Goal: Communication & Community: Answer question/provide support

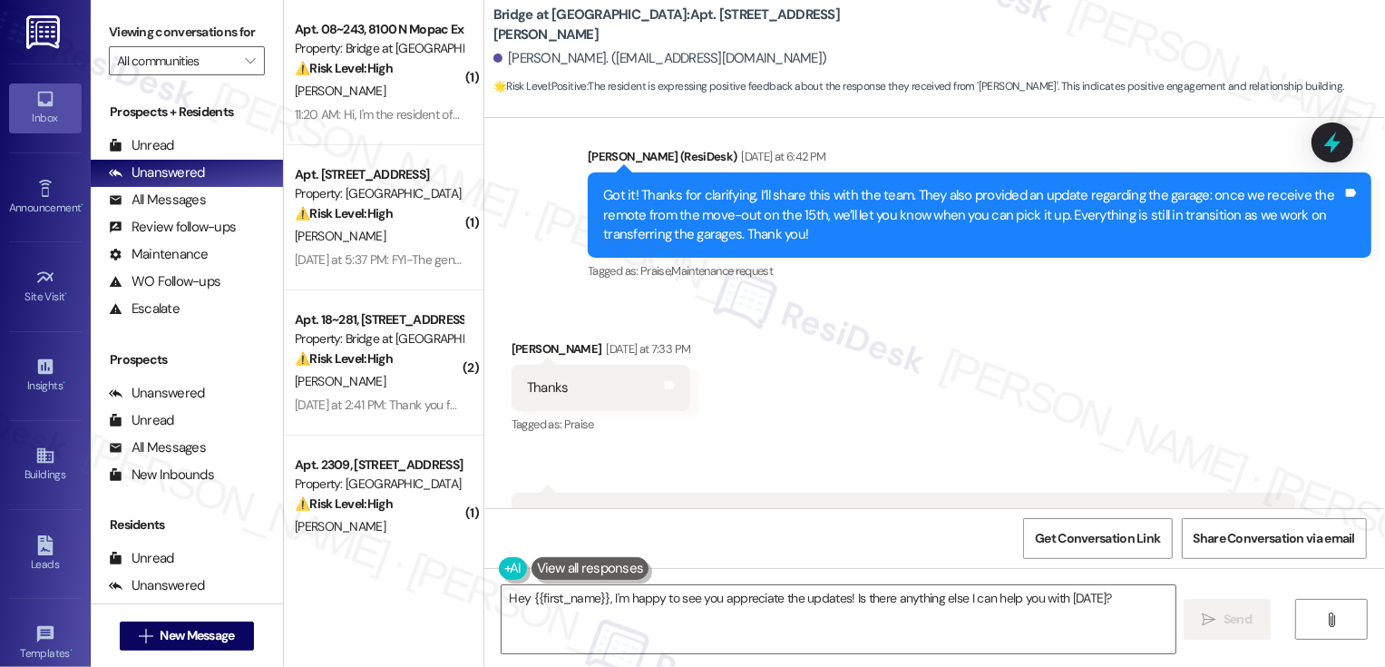
scroll to position [21488, 0]
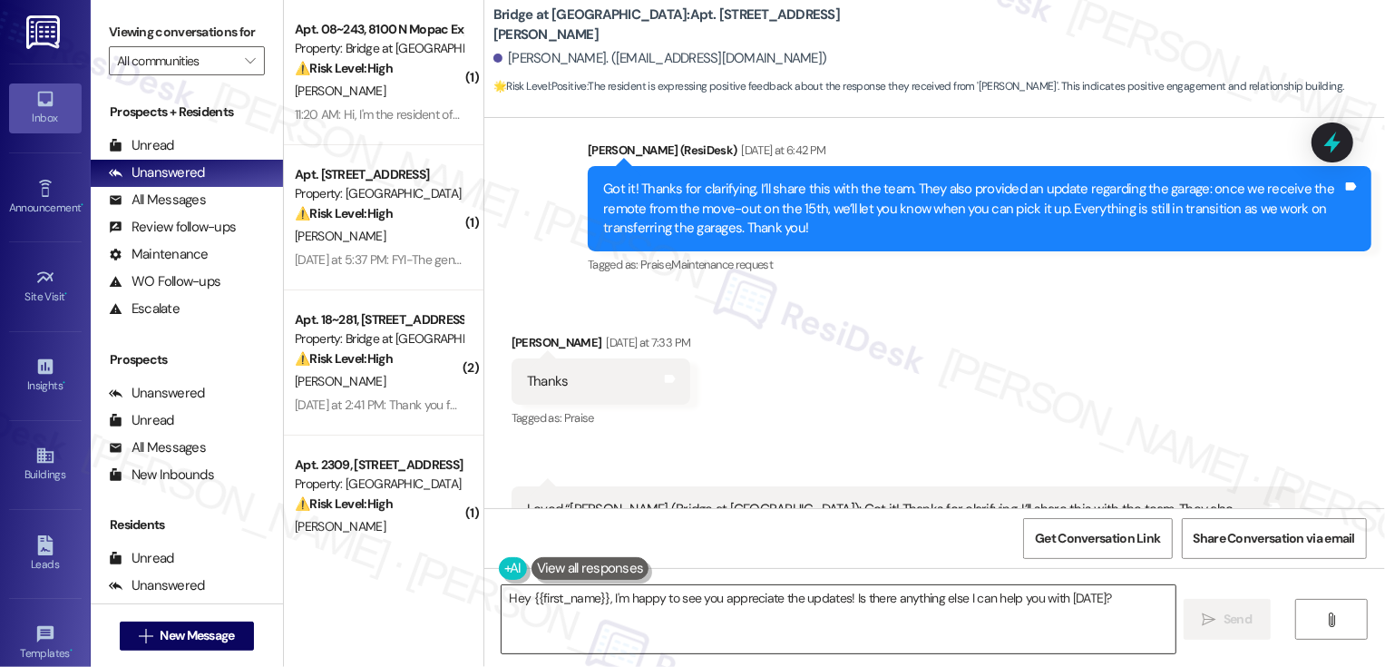
click at [743, 600] on textarea "Hey {{first_name}}, I'm happy to see you appreciate the updates! Is there anyth…" at bounding box center [839, 619] width 674 height 68
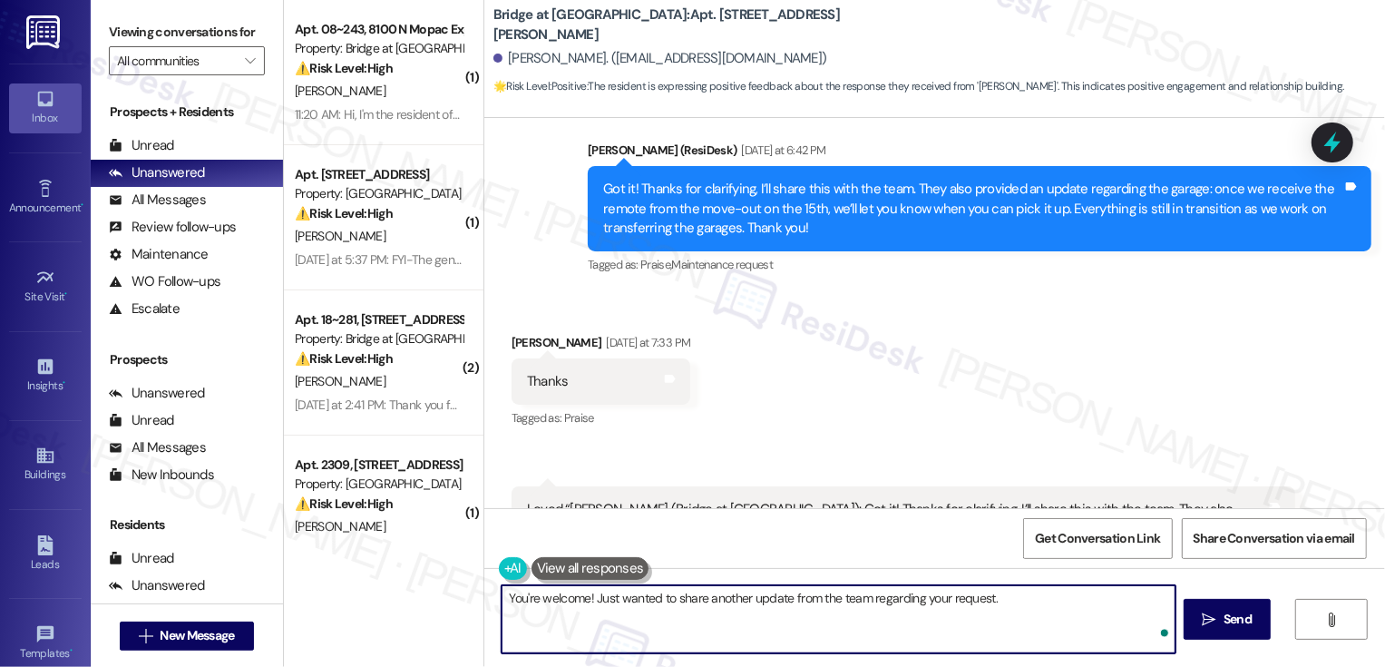
paste textarea "Because the signs are removed, and the handicap logo's are not painted if the r…"
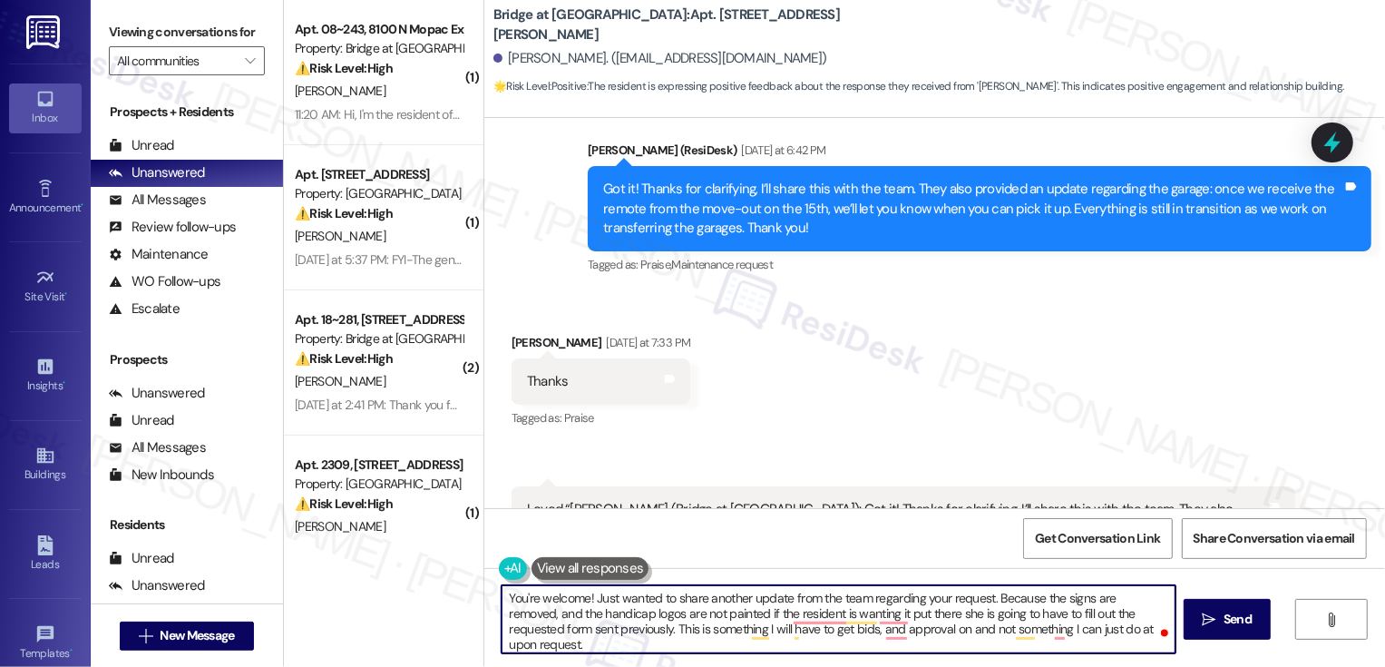
click at [705, 614] on textarea "You're welcome! Just wanted to share another update from the team regarding you…" at bounding box center [839, 619] width 674 height 68
click at [755, 612] on textarea "You're welcome! Just wanted to share another update from the team regarding you…" at bounding box center [839, 619] width 674 height 68
click at [785, 612] on textarea "You're welcome! Just wanted to share another update from the team regarding you…" at bounding box center [839, 619] width 674 height 68
click at [926, 617] on textarea "You're welcome! Just wanted to share another update from the team regarding you…" at bounding box center [839, 619] width 674 height 68
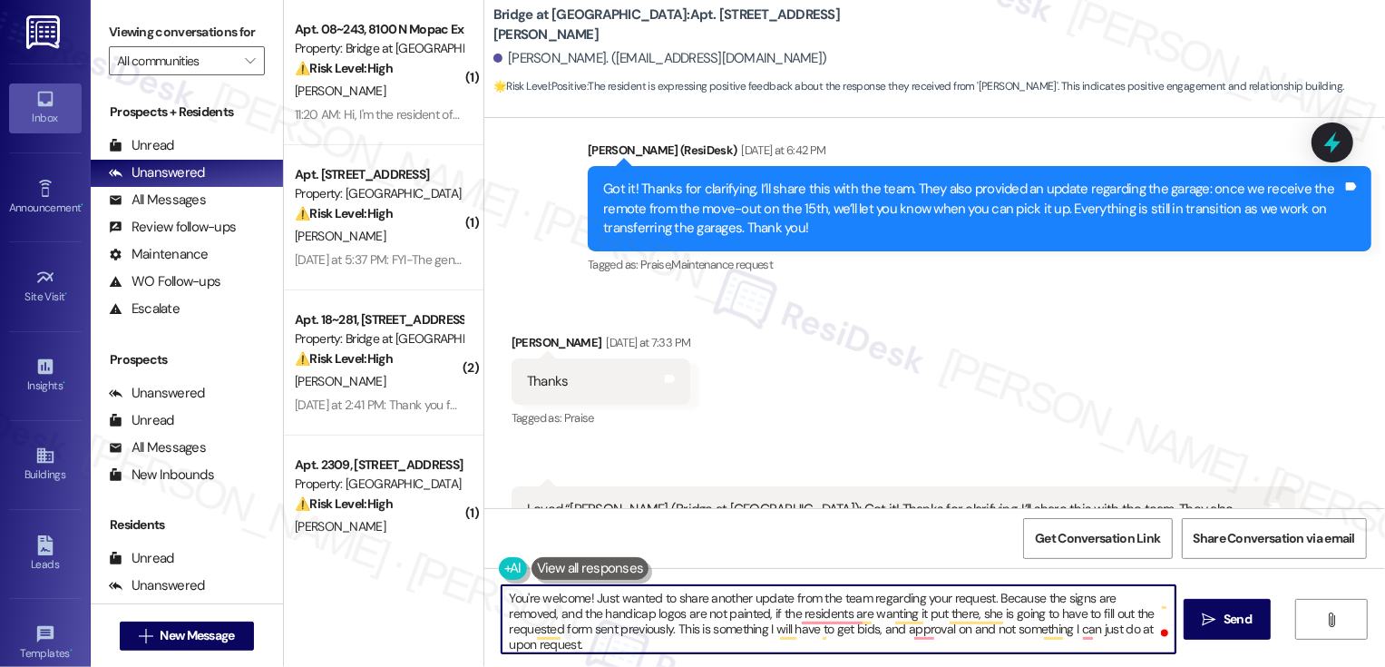
click at [926, 617] on textarea "You're welcome! Just wanted to share another update from the team regarding you…" at bounding box center [839, 619] width 674 height 68
click at [707, 629] on textarea "You're welcome! Just wanted to share another update from the team regarding you…" at bounding box center [839, 619] width 674 height 68
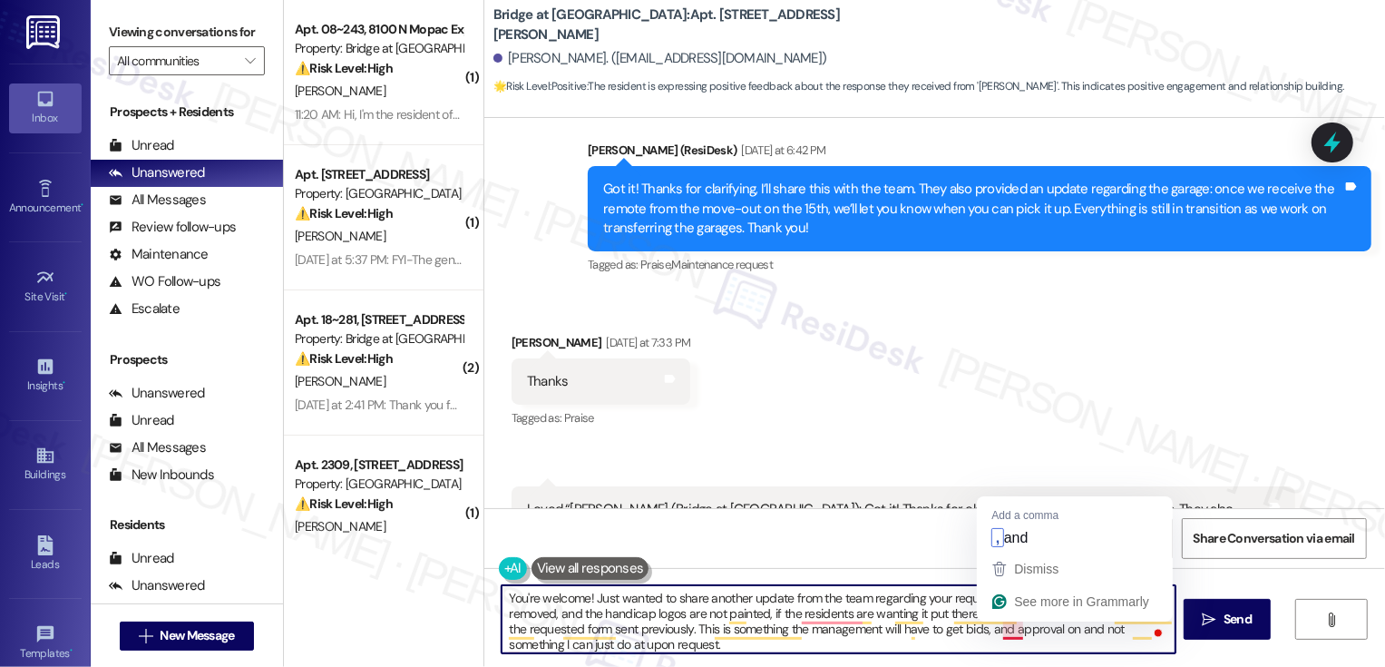
click at [1003, 630] on textarea "You're welcome! Just wanted to share another update from the team regarding you…" at bounding box center [839, 619] width 674 height 68
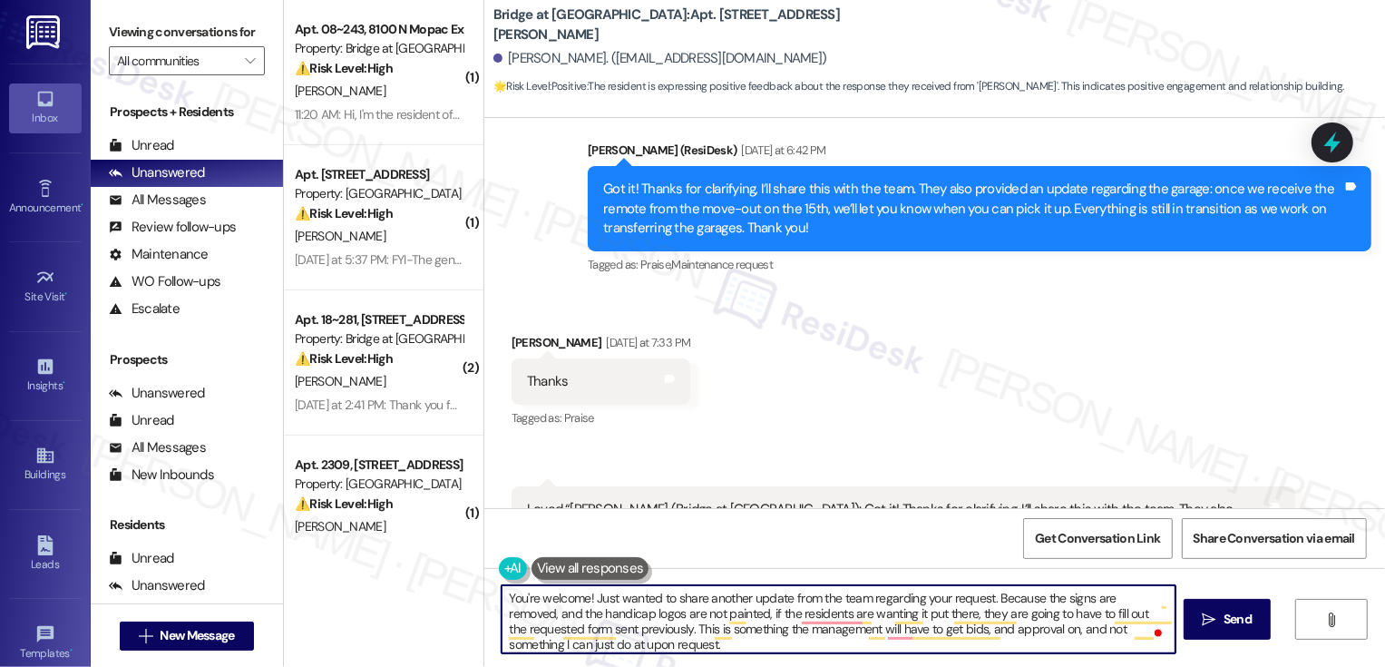
click at [1103, 632] on textarea "You're welcome! Just wanted to share another update from the team regarding you…" at bounding box center [839, 619] width 674 height 68
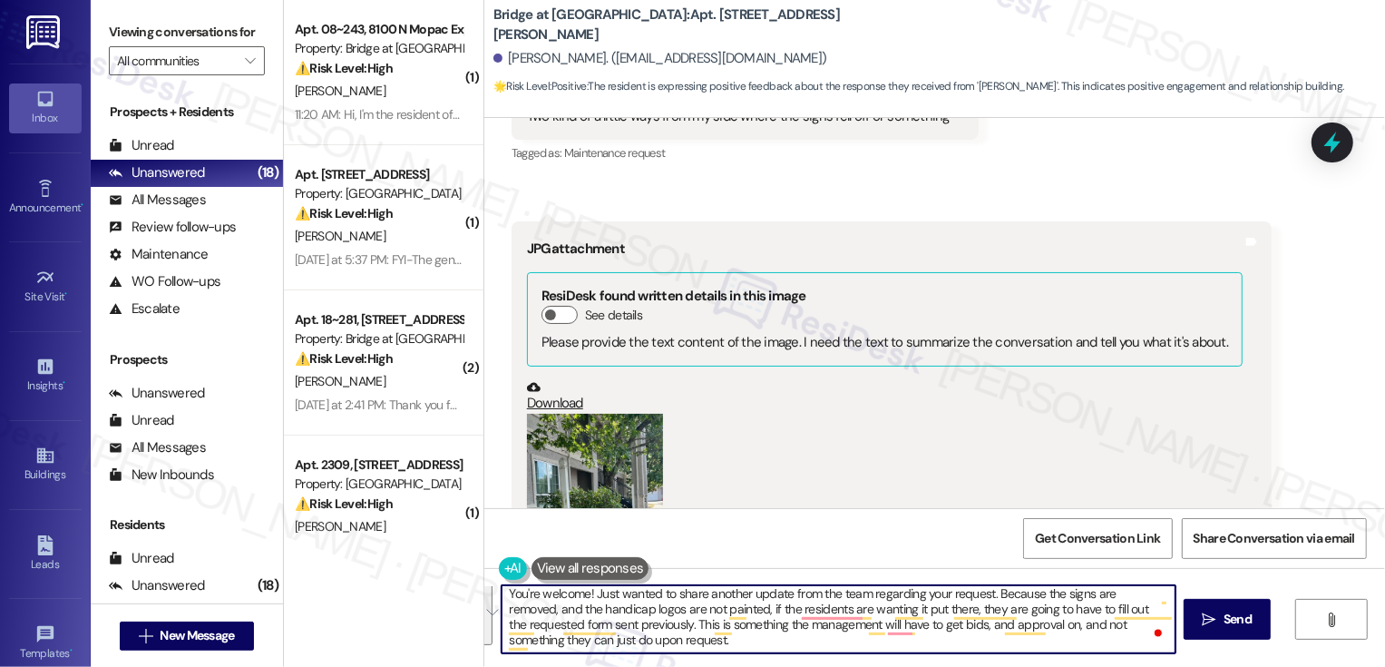
scroll to position [20056, 0]
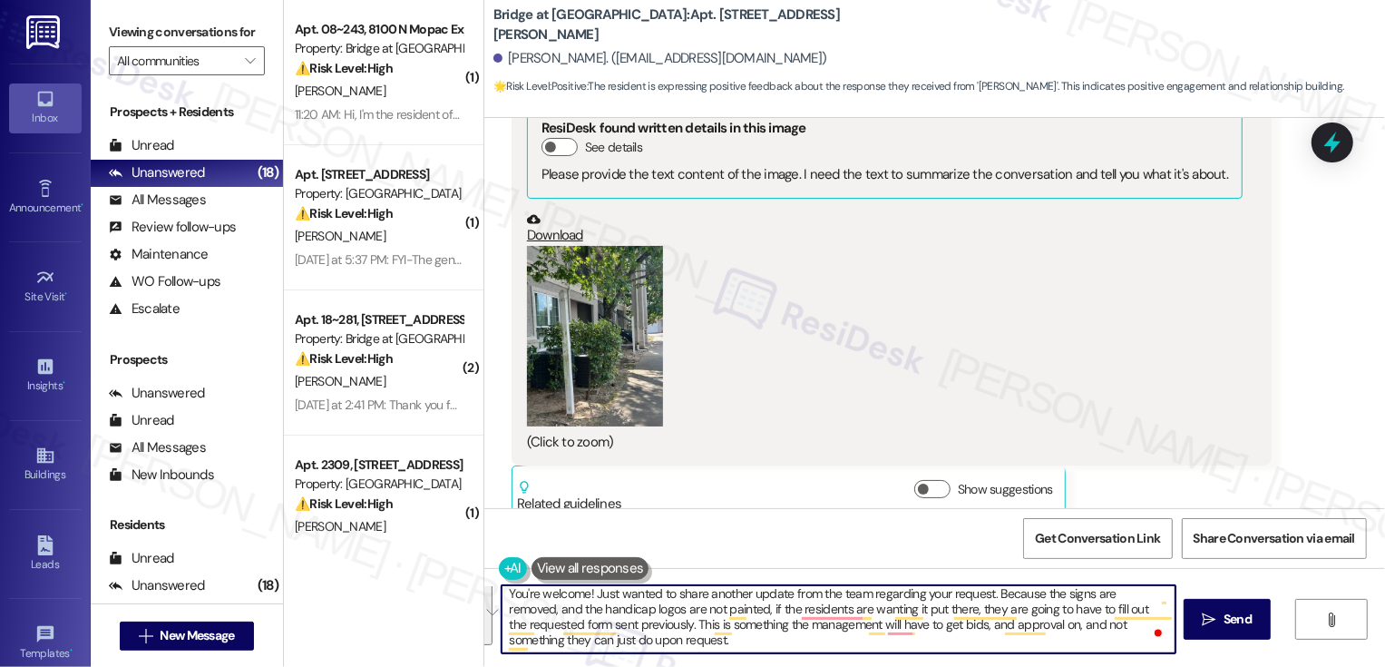
click at [558, 246] on button "Zoom image" at bounding box center [595, 336] width 136 height 181
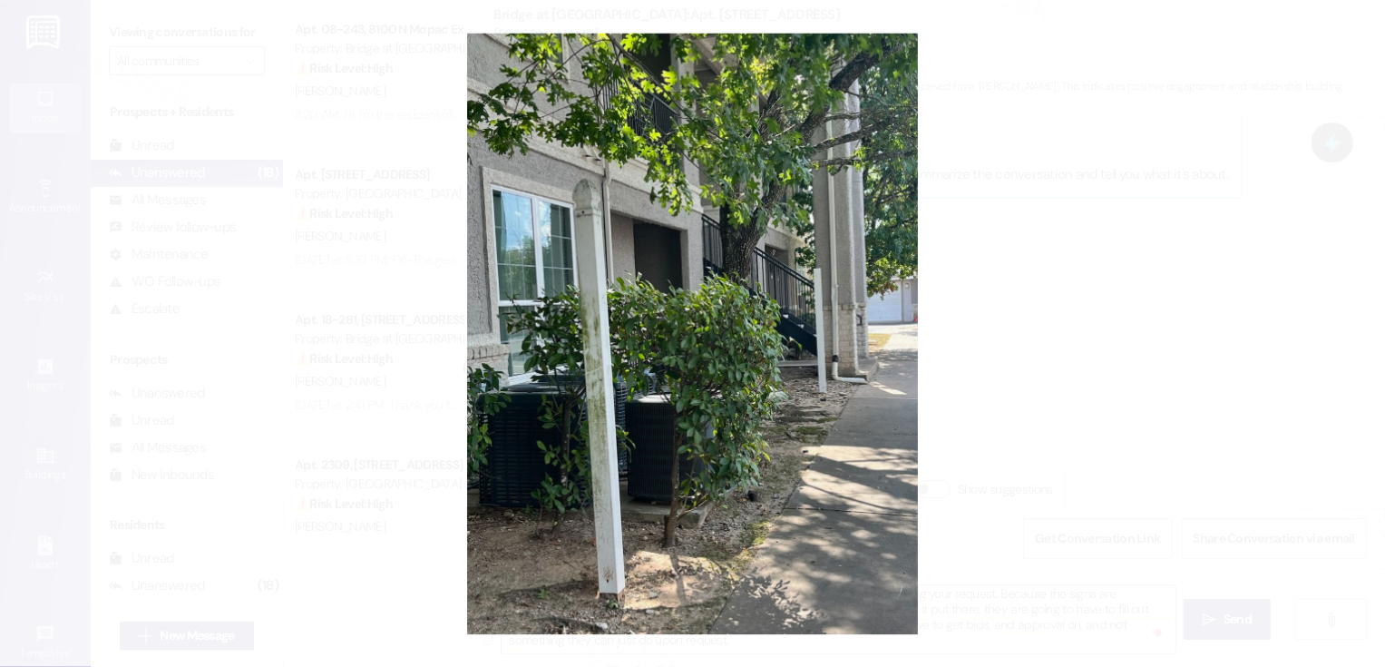
click at [960, 284] on button "Unzoom image" at bounding box center [692, 333] width 1385 height 667
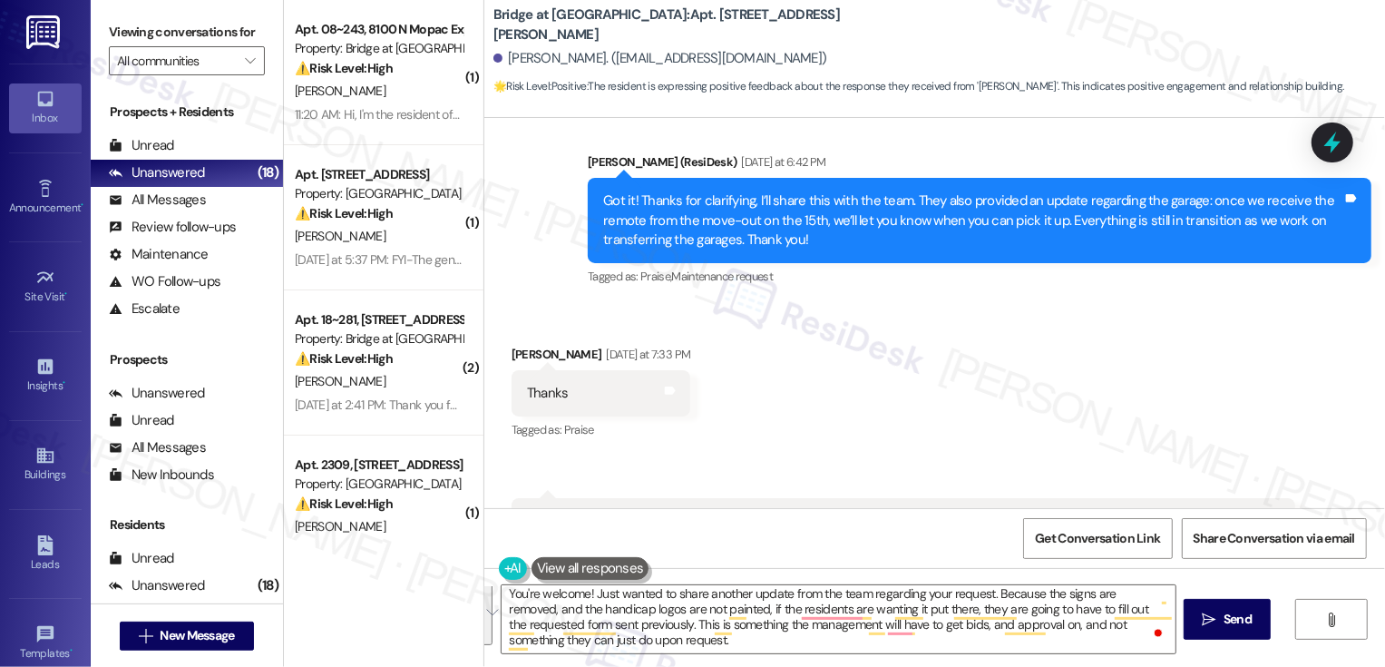
scroll to position [21488, 0]
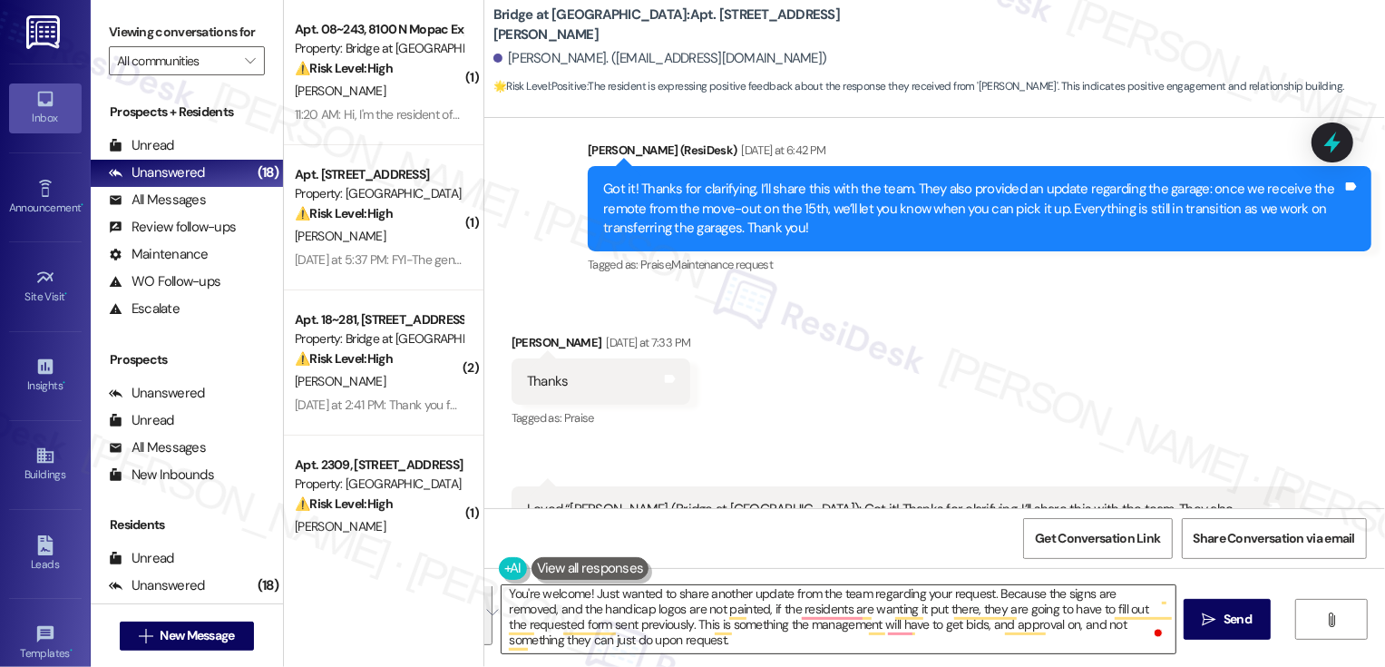
click at [724, 593] on textarea "You're welcome! Just wanted to share another update from the team regarding you…" at bounding box center [839, 619] width 674 height 68
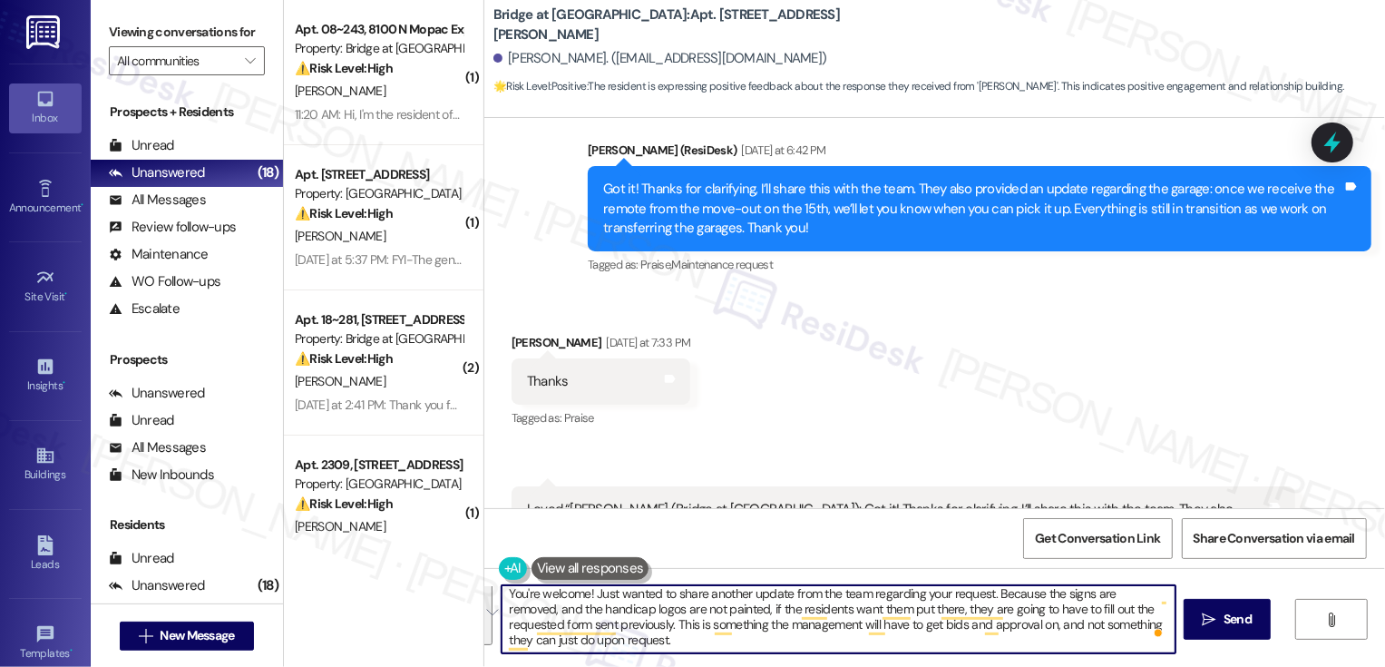
paste textarea "’re welcome! I also wanted to share an update from the team regarding your requ…"
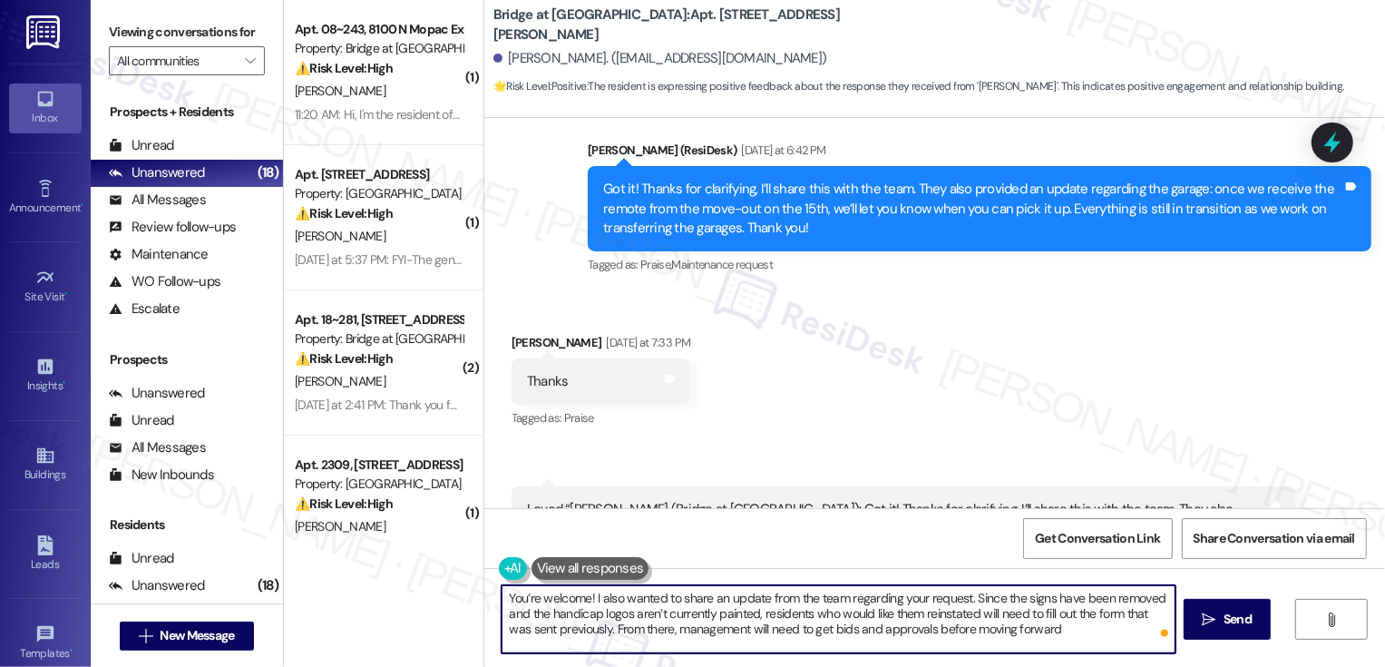
paste textarea "not something I can just do at upon request."
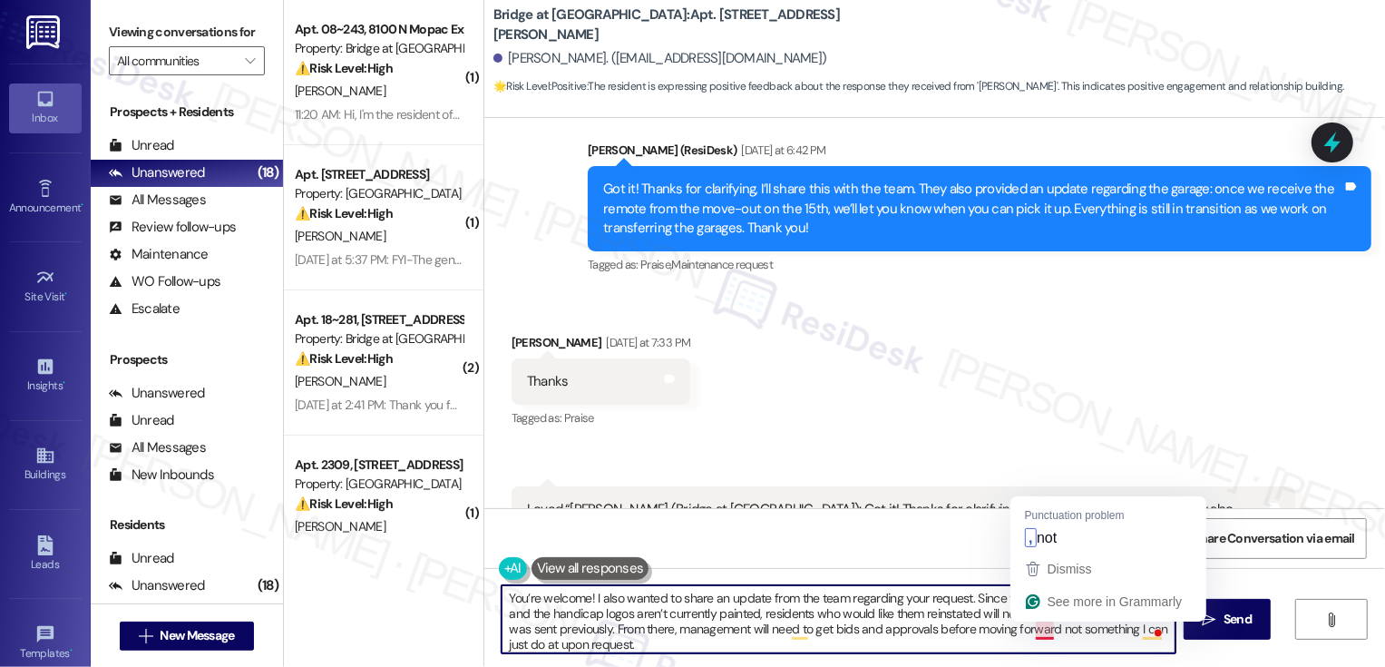
click at [1024, 628] on textarea "You’re welcome! I also wanted to share an update from the team regarding your r…" at bounding box center [839, 619] width 674 height 68
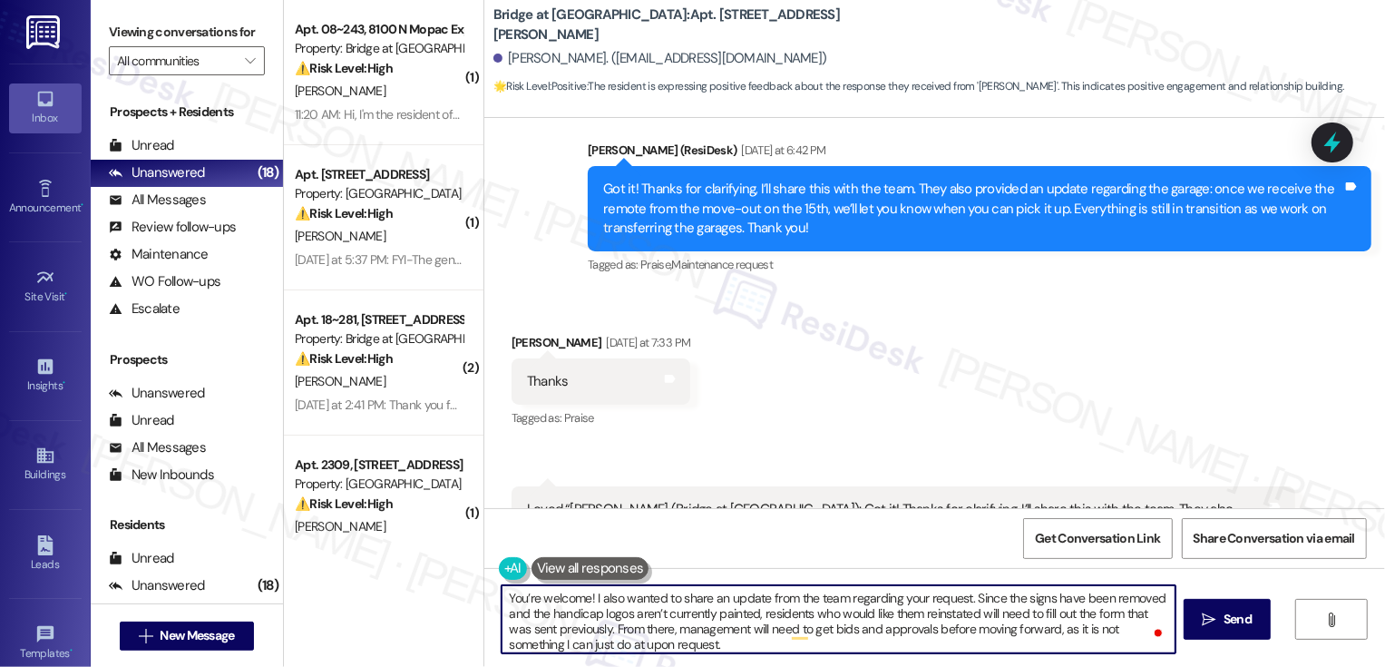
click at [1151, 626] on button "Open Grammarly." at bounding box center [1158, 633] width 15 height 15
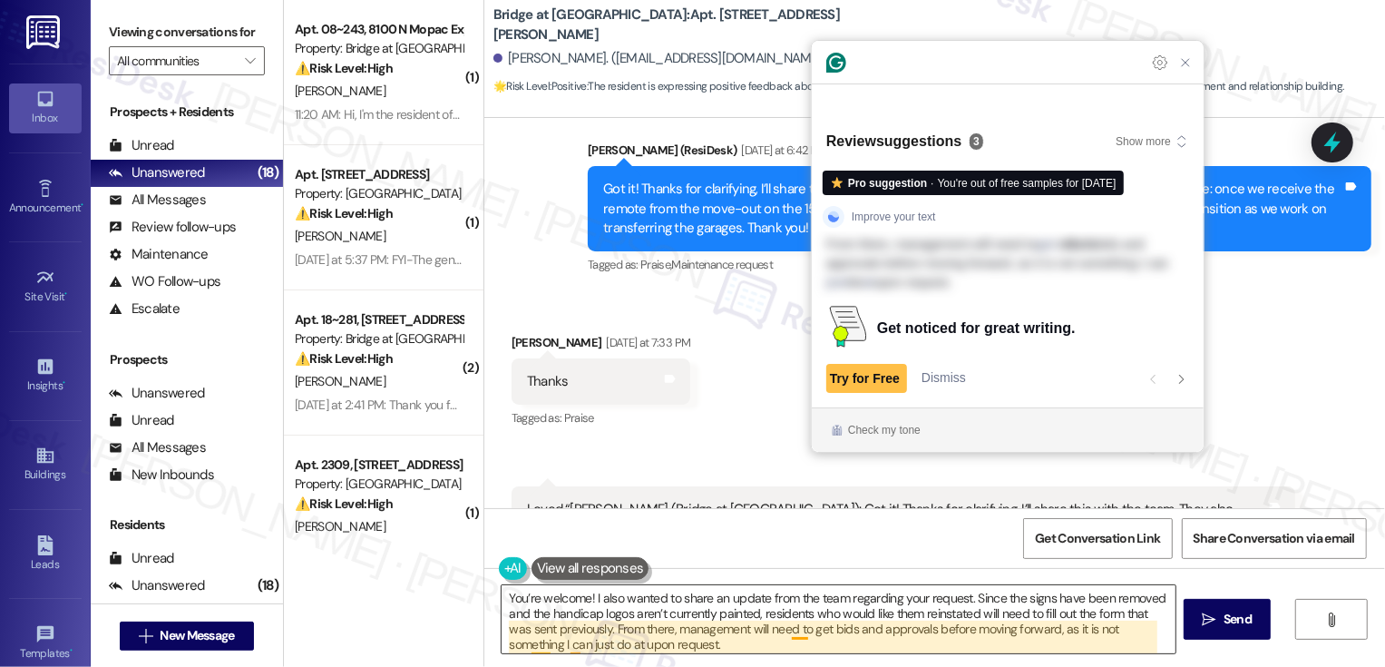
click at [1145, 626] on textarea "You’re welcome! I also wanted to share an update from the team regarding your r…" at bounding box center [839, 619] width 674 height 68
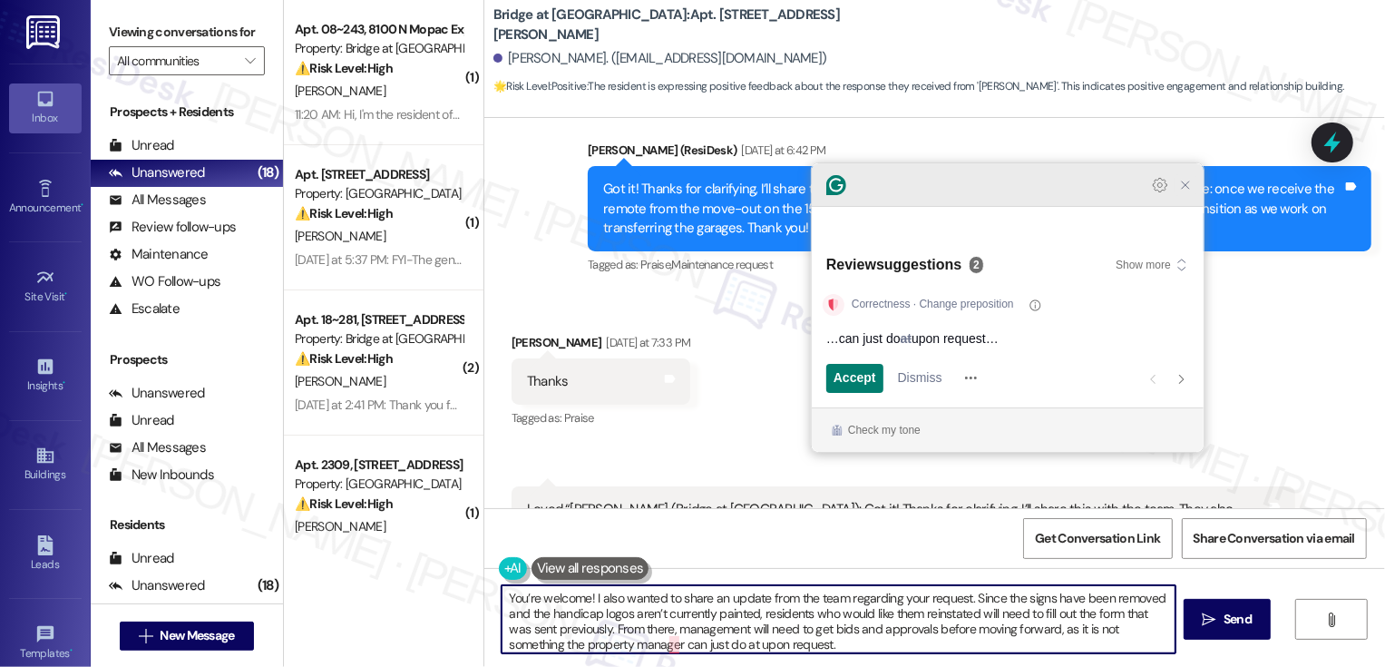
click at [1183, 192] on icon "Close Grammarly Assistant" at bounding box center [1185, 185] width 15 height 15
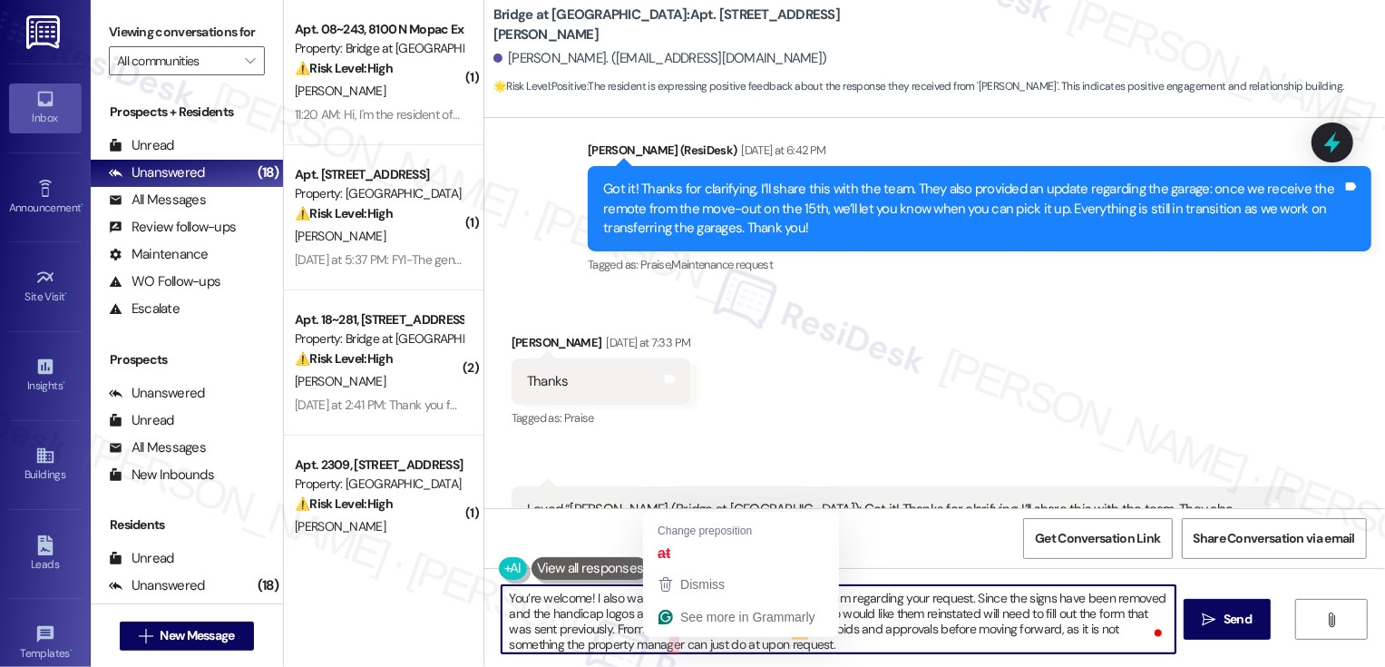
click at [668, 645] on textarea "You’re welcome! I also wanted to share an update from the team regarding your r…" at bounding box center [839, 619] width 674 height 68
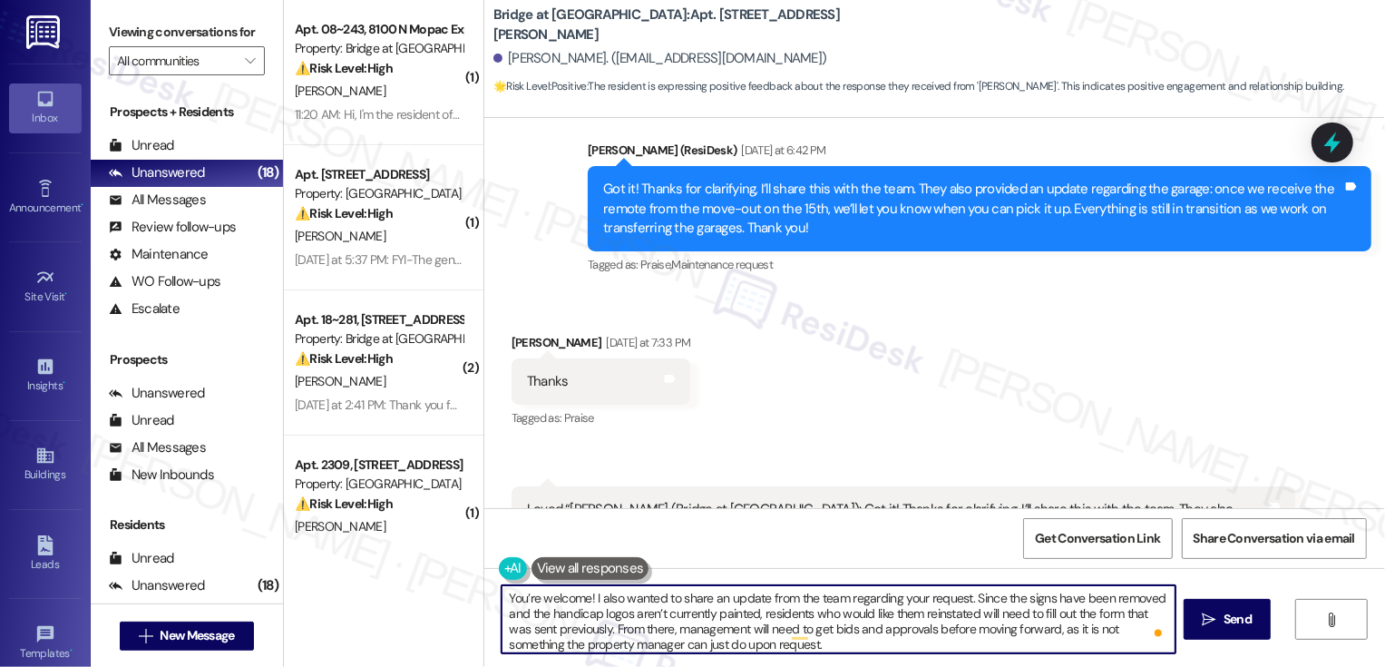
click at [746, 649] on textarea "You’re welcome! I also wanted to share an update from the team regarding your r…" at bounding box center [839, 619] width 674 height 68
type textarea "You’re welcome! I also wanted to share an update from the team regarding your r…"
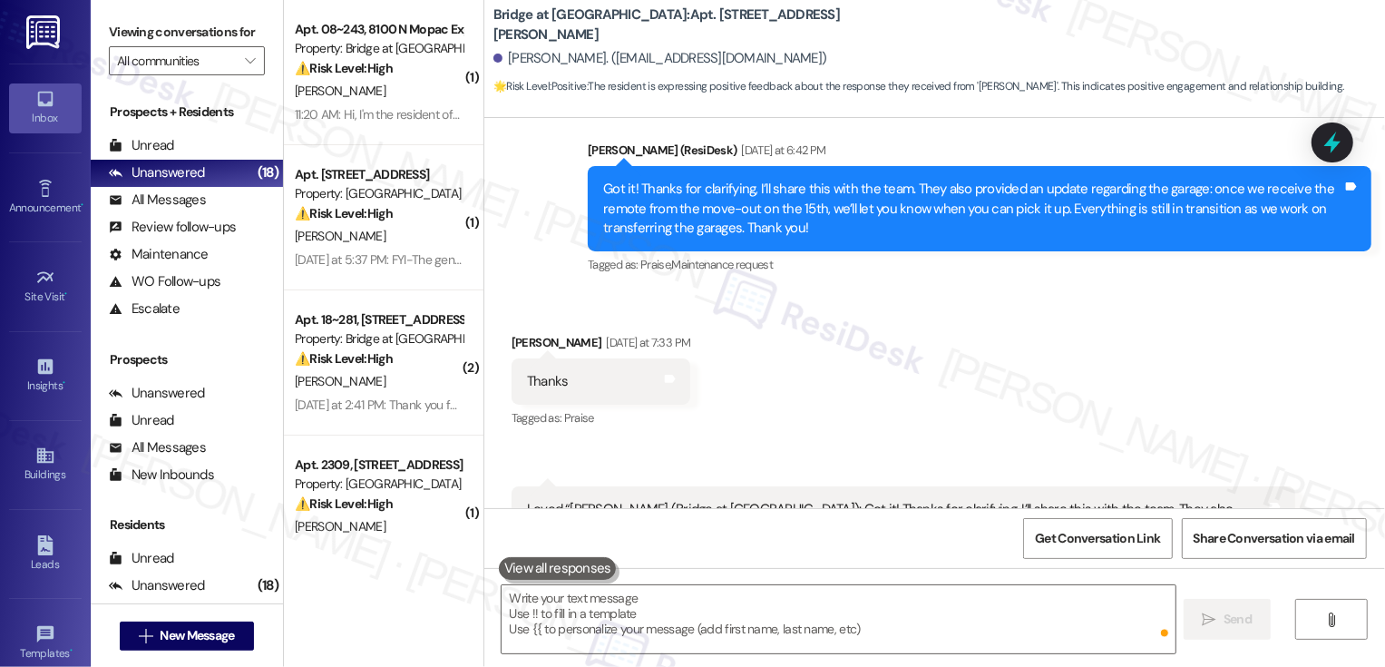
scroll to position [21487, 0]
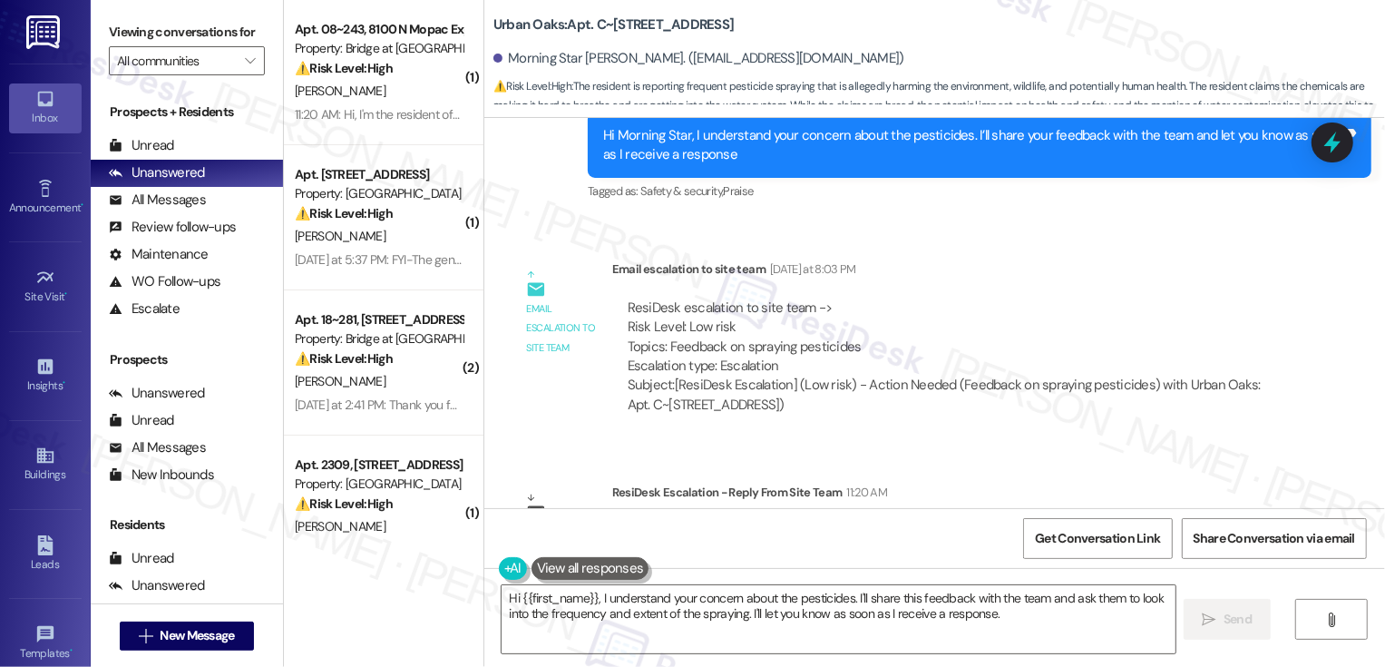
scroll to position [2832, 0]
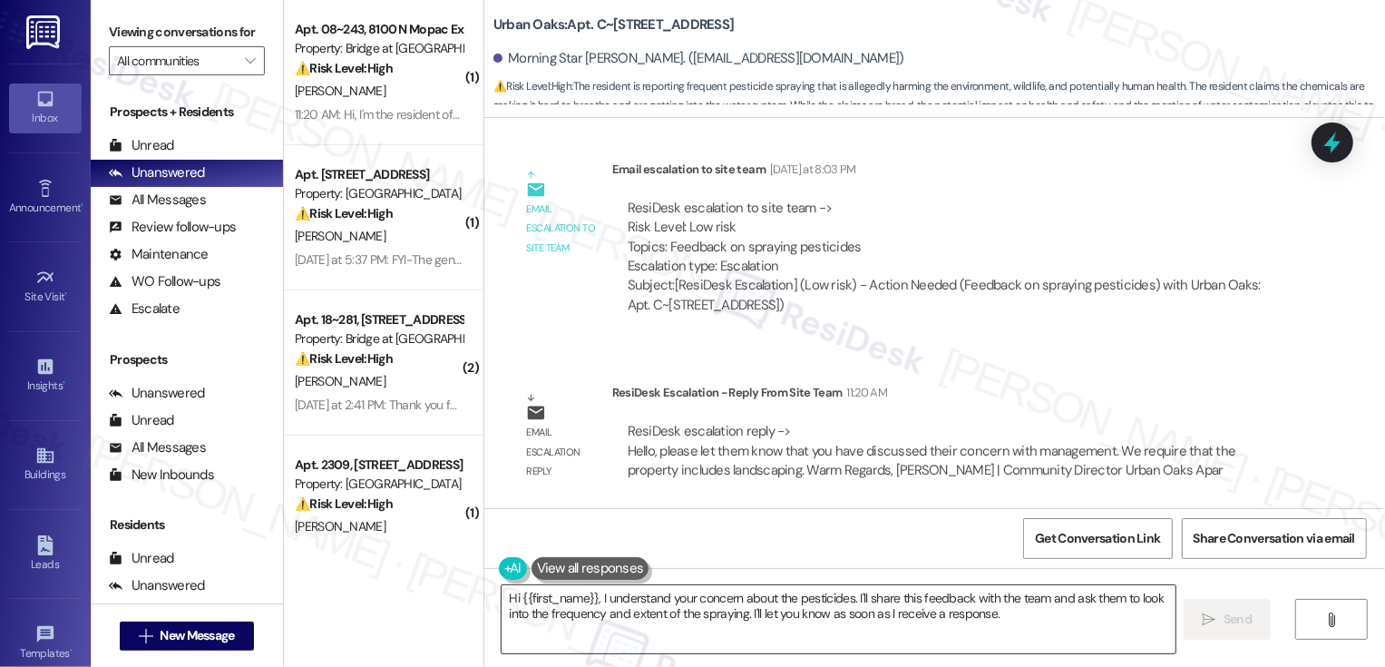
click at [718, 598] on textarea "Hi {{first_name}}, I understand your concern about the pesticides. I'll share t…" at bounding box center [839, 619] width 674 height 68
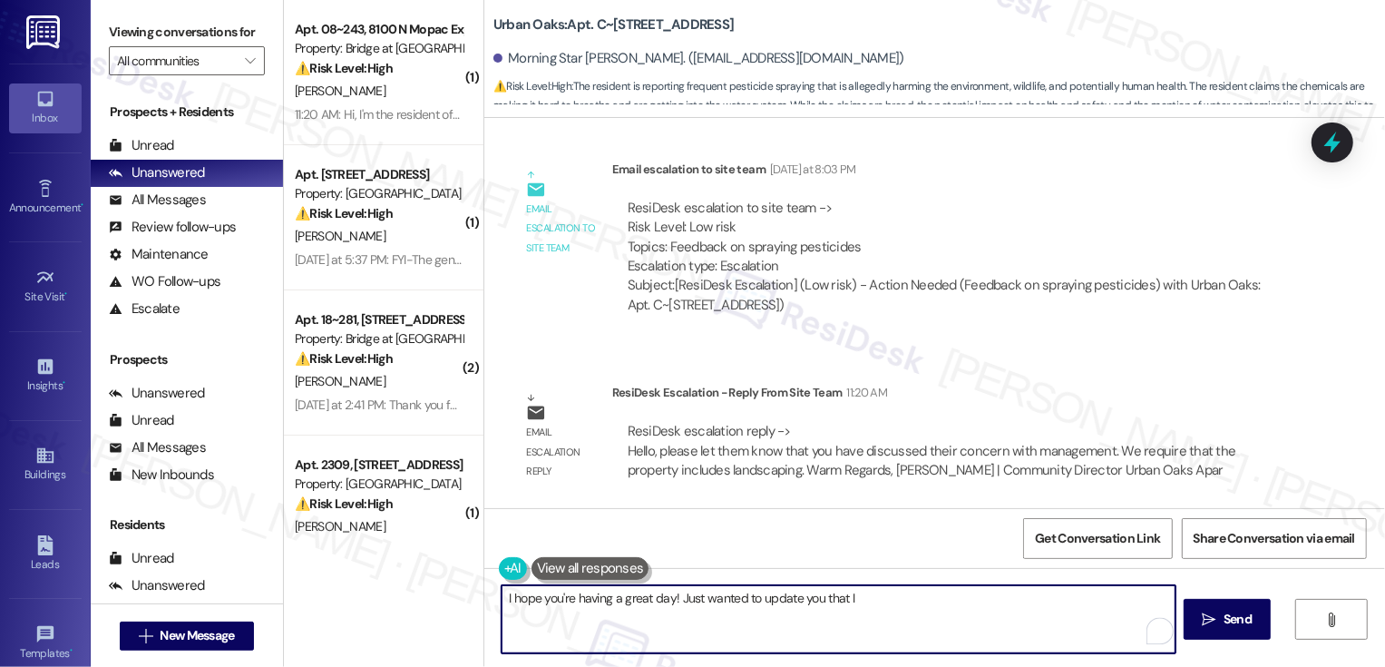
paste textarea "have discussed their concern with management. We require that the property incl…"
click at [942, 599] on textarea "I hope you're having a great day! Just wanted to update you that I have discuss…" at bounding box center [839, 619] width 674 height 68
drag, startPoint x: 843, startPoint y: 593, endPoint x: 999, endPoint y: 592, distance: 156.9
click at [999, 592] on textarea "I hope you're having a great day! Just wanted to update you that I have discuss…" at bounding box center [839, 619] width 674 height 68
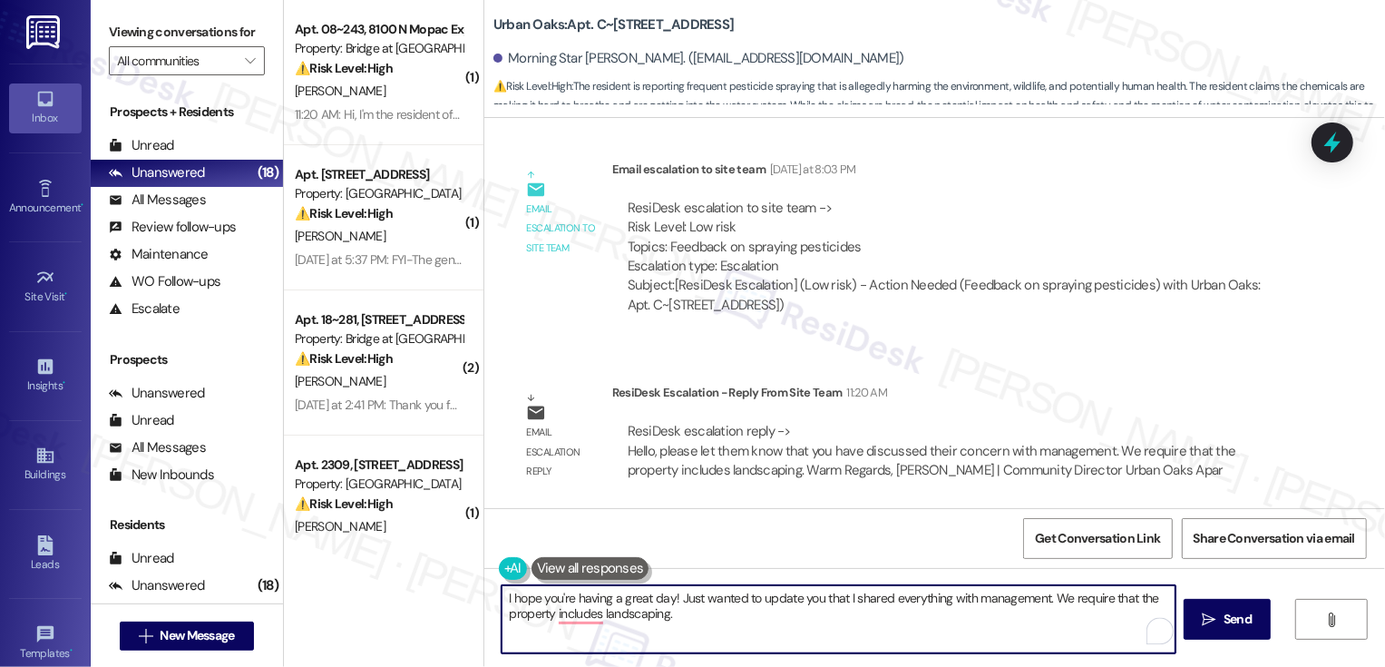
click at [1037, 595] on textarea "I hope you're having a great day! Just wanted to update you that I shared every…" at bounding box center [839, 619] width 674 height 68
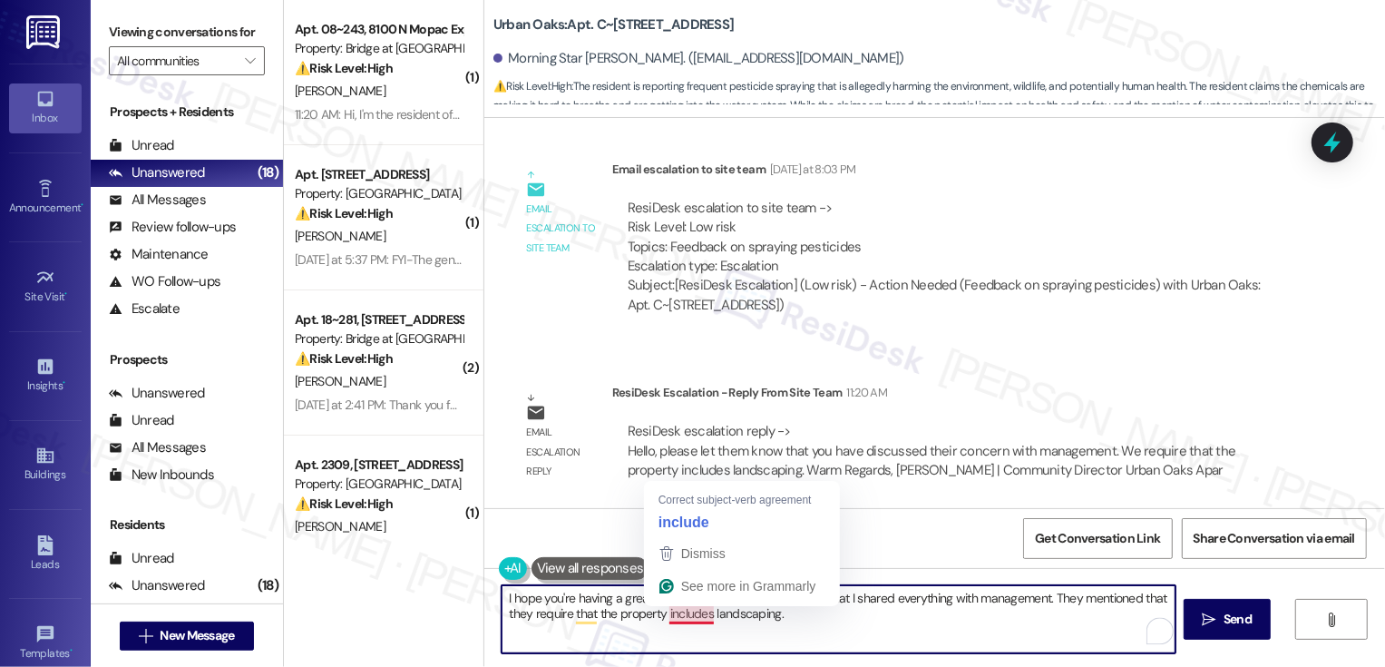
click at [782, 619] on textarea "I hope you're having a great day! Just wanted to update you that I shared every…" at bounding box center [839, 619] width 674 height 68
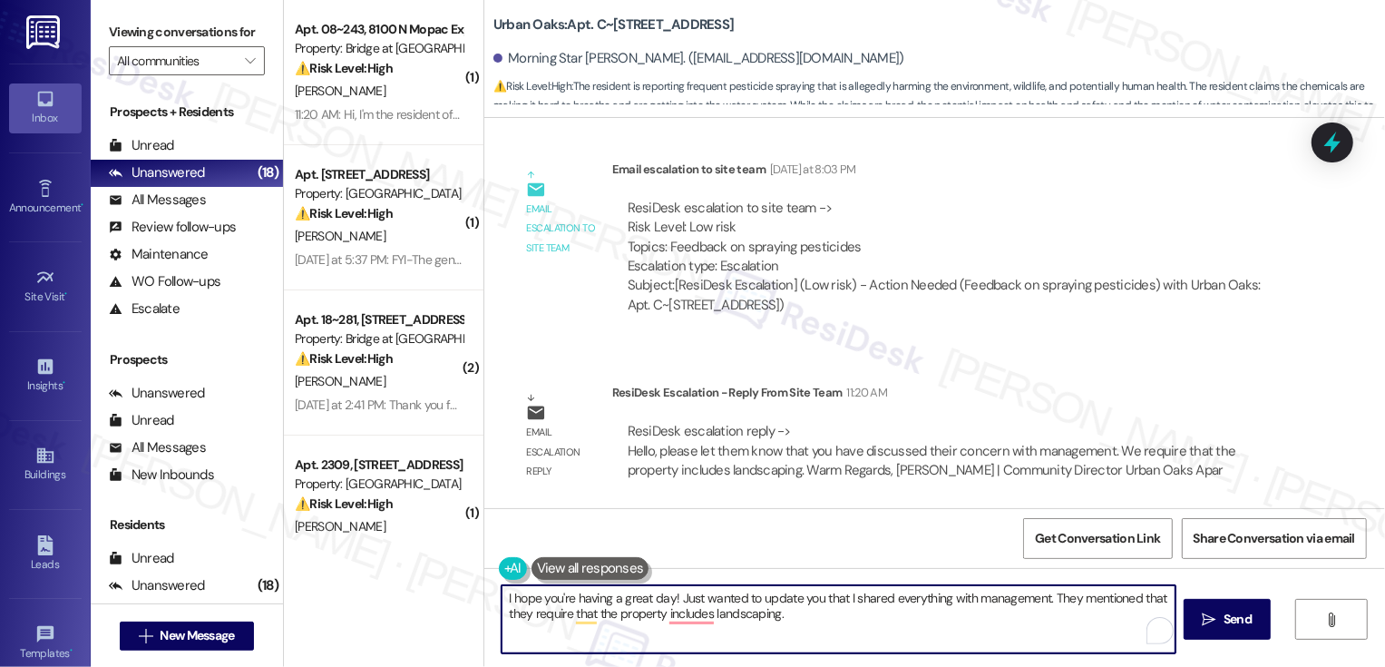
click at [920, 600] on textarea "I hope you're having a great day! Just wanted to update you that I shared every…" at bounding box center [839, 619] width 674 height 68
paste textarea "’re having a great day! I shared your feedback about the pesticide concern with…"
click at [1095, 599] on textarea "I hope you’re having a great day! I shared your feedback about the pesticide co…" at bounding box center [839, 619] width 674 height 68
click at [860, 608] on textarea "I hope you’re having a great day! I shared your feedback about the pesticide co…" at bounding box center [839, 619] width 674 height 68
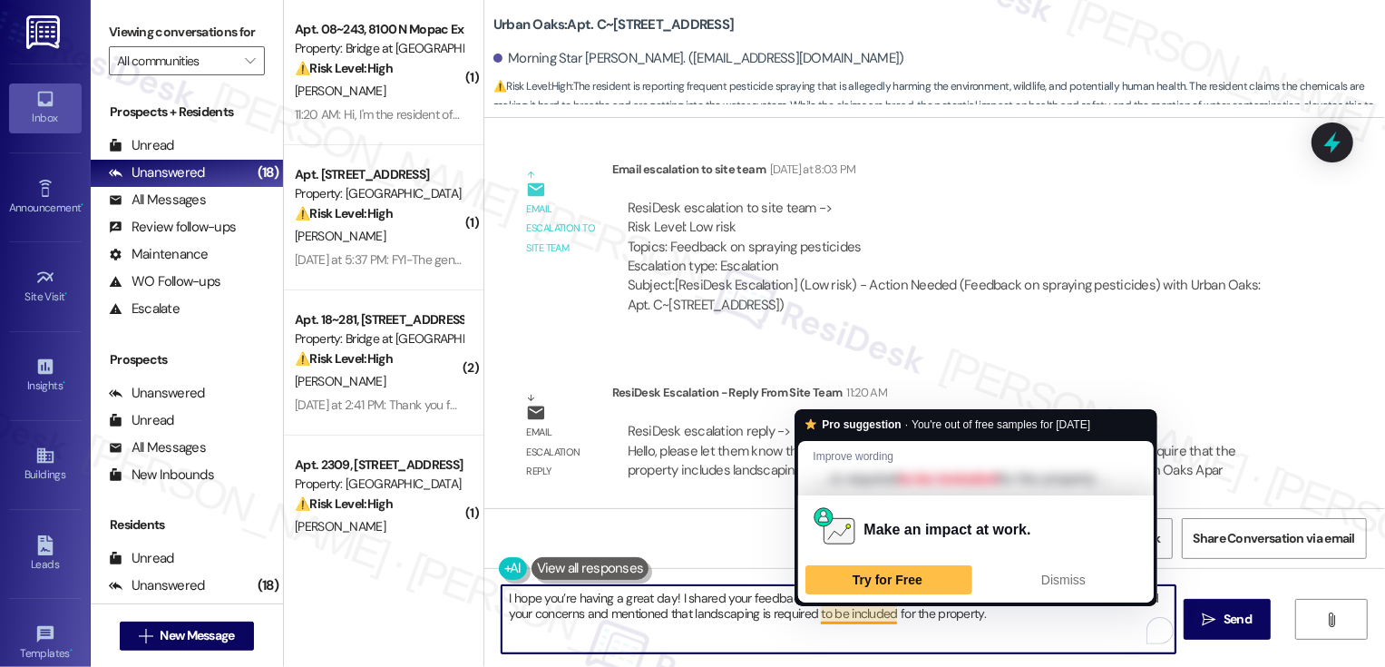
click at [731, 458] on div "ResiDesk escalation reply -> Hello, please let them know that you have discusse…" at bounding box center [932, 450] width 609 height 57
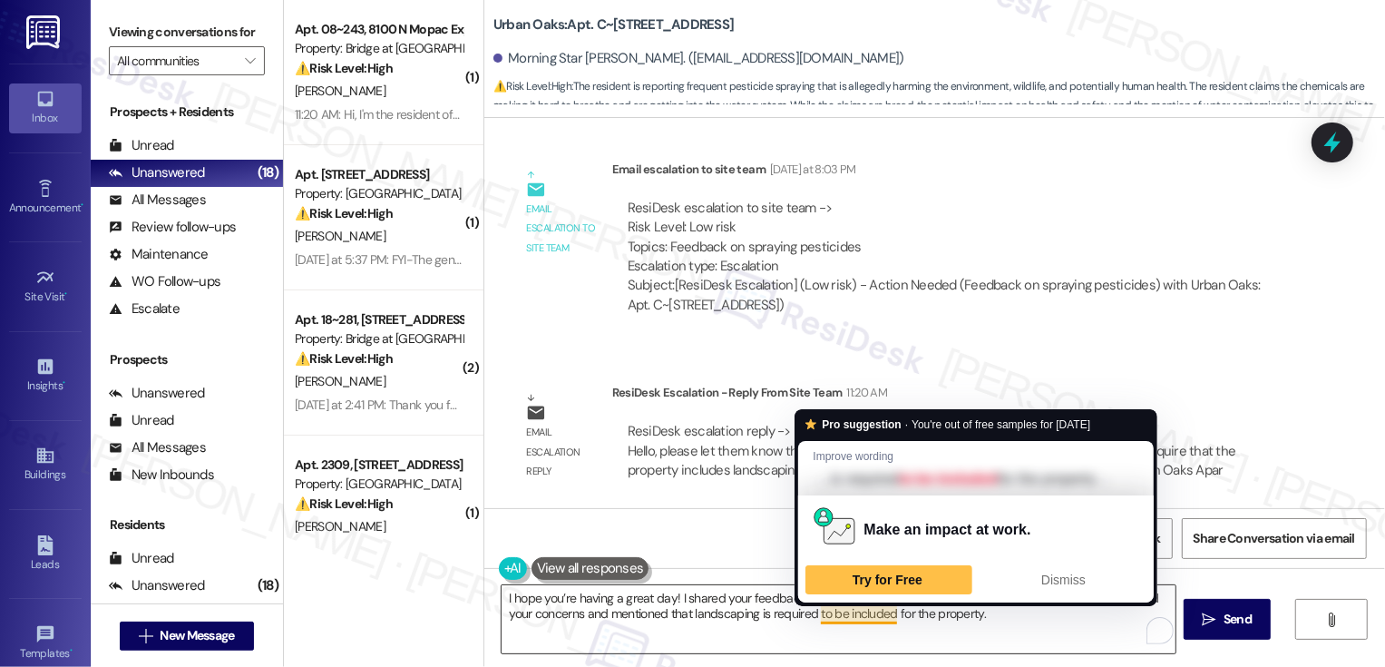
click at [863, 610] on textarea "I hope you’re having a great day! I shared your feedback about the pesticide co…" at bounding box center [839, 619] width 674 height 68
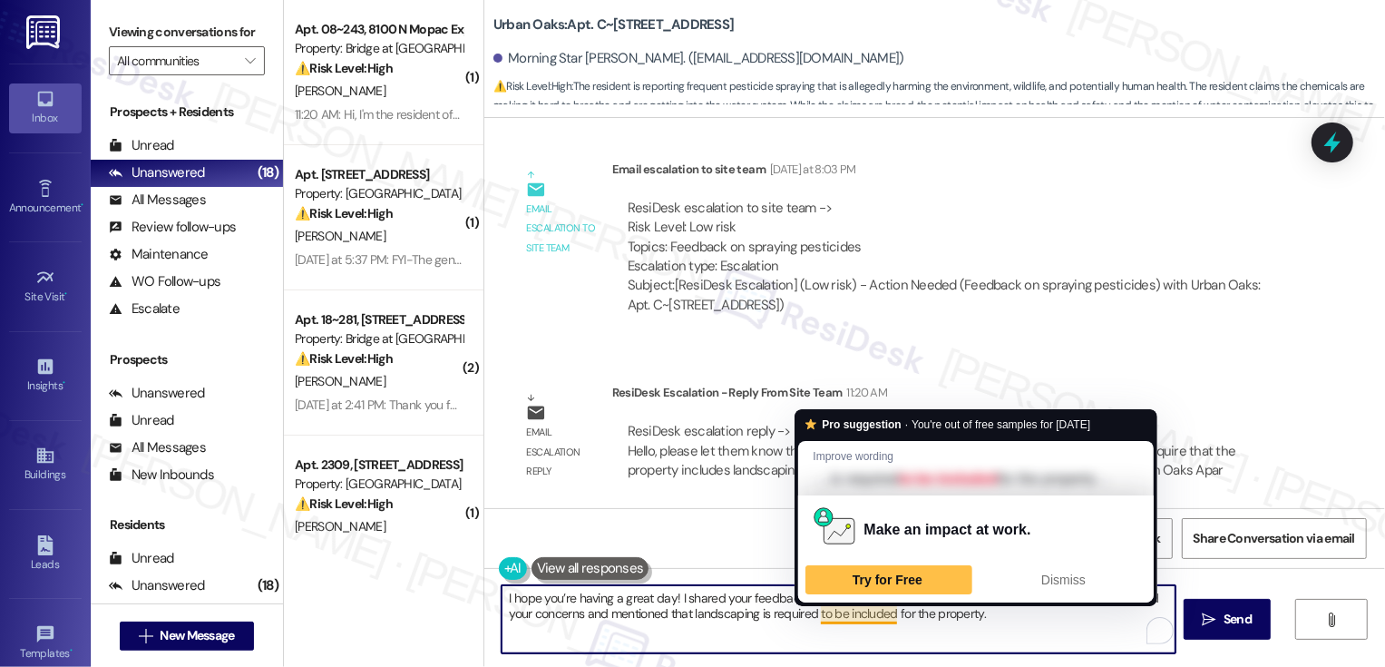
click at [889, 609] on textarea "I hope you’re having a great day! I shared your feedback about the pesticide co…" at bounding box center [839, 619] width 674 height 68
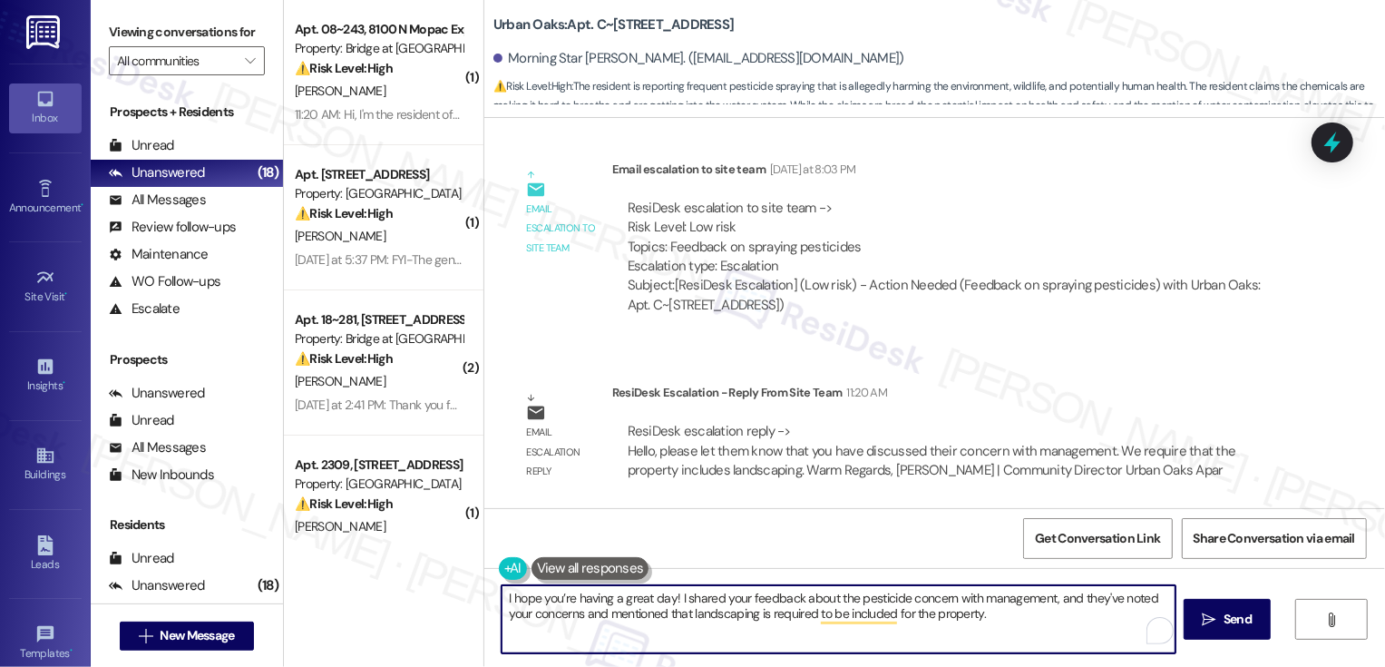
click at [932, 614] on textarea "I hope you’re having a great day! I shared your feedback about the pesticide co…" at bounding box center [839, 619] width 674 height 68
click at [992, 619] on textarea "I hope you’re having a great day! I shared your feedback about the pesticide co…" at bounding box center [839, 619] width 674 height 68
click at [941, 598] on textarea "I hope you’re having a great day! I shared your feedback about the pesticide co…" at bounding box center [839, 619] width 674 height 68
click at [544, 619] on textarea "I hope you’re having a great day! I shared your feedback about the pesticide co…" at bounding box center [839, 619] width 674 height 68
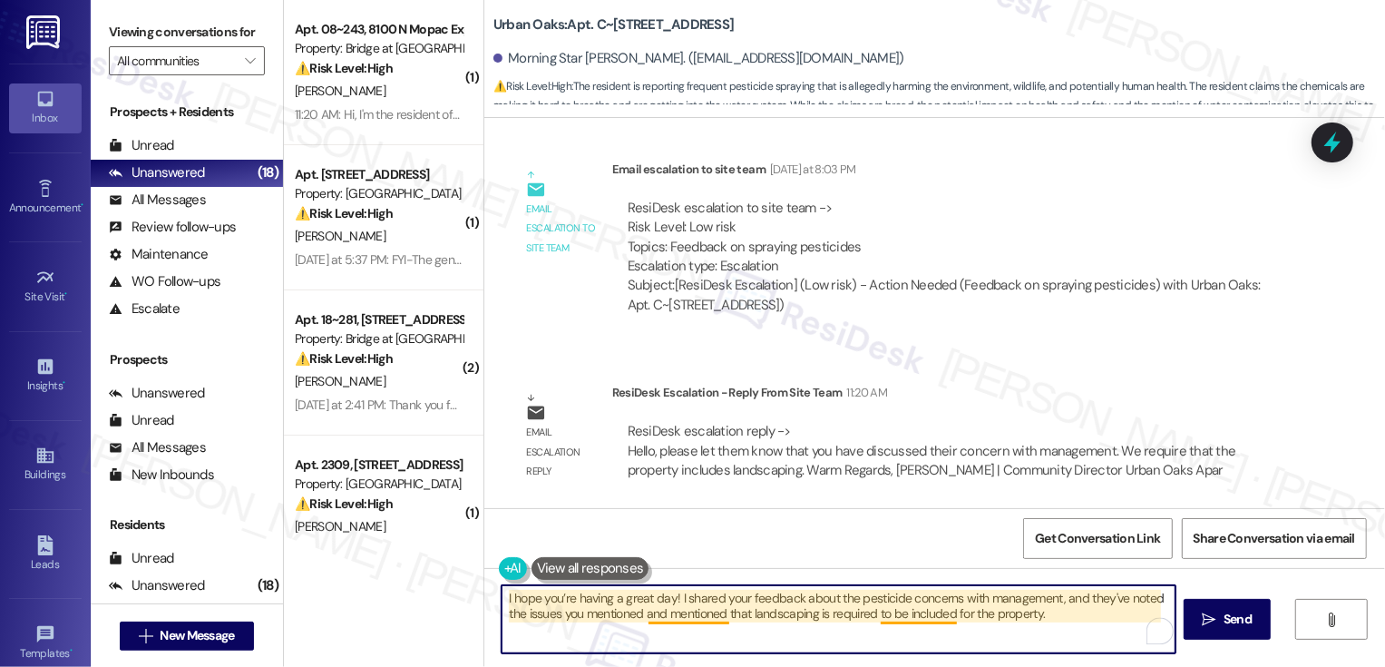
click at [654, 617] on textarea "I hope you’re having a great day! I shared your feedback about the pesticide co…" at bounding box center [839, 619] width 674 height 68
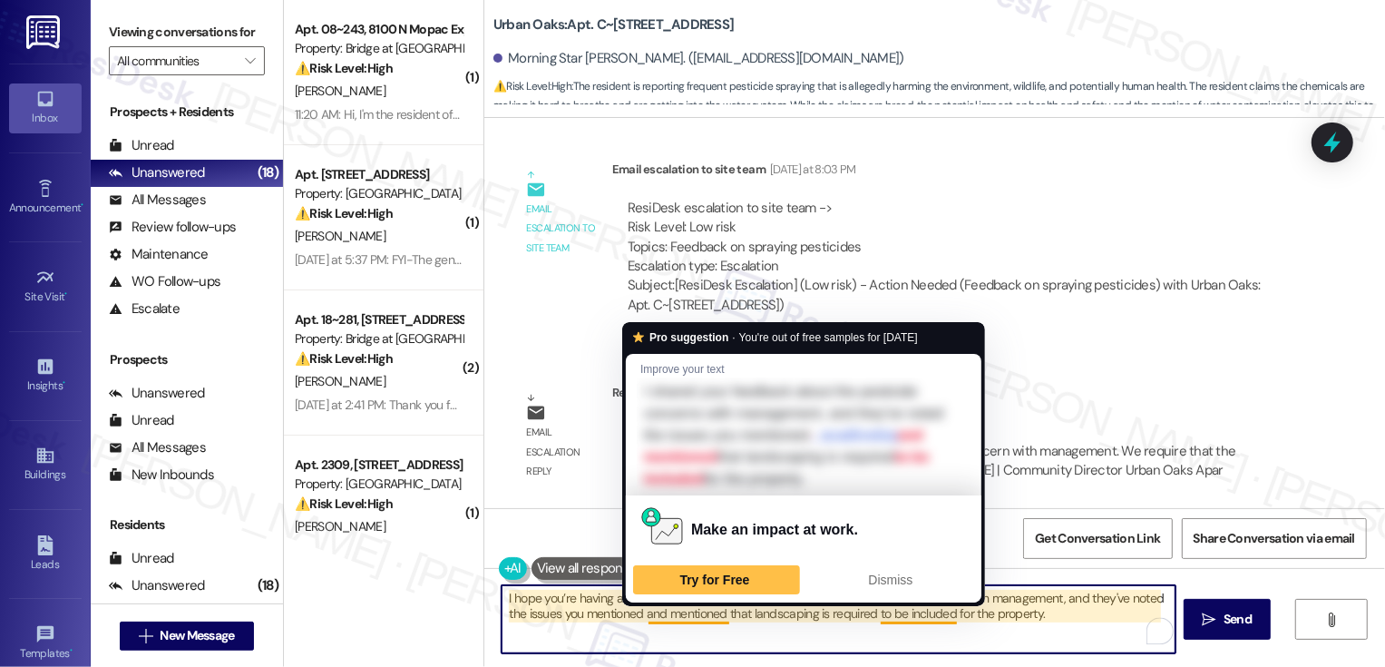
click at [654, 617] on textarea "I hope you’re having a great day! I shared your feedback about the pesticide co…" at bounding box center [839, 619] width 674 height 68
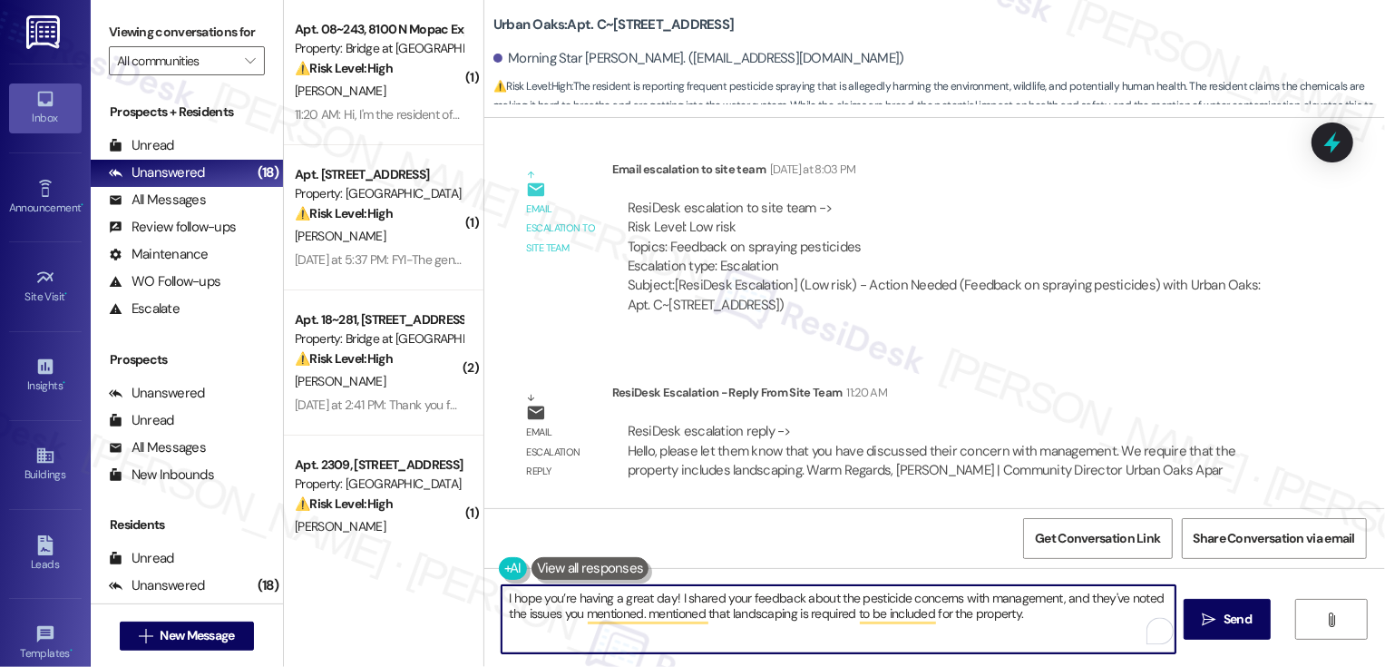
click at [677, 611] on textarea "I hope you’re having a great day! I shared your feedback about the pesticide co…" at bounding box center [839, 619] width 674 height 68
click at [1070, 599] on textarea "I hope you’re having a great day! I shared your feedback about the pesticide co…" at bounding box center [839, 619] width 674 height 68
click at [1057, 601] on textarea "I hope you’re having a great day! I shared your feedback about the pesticide co…" at bounding box center [839, 619] width 674 height 68
paste textarea "passed along your feedback about the pesticide concerns to management, and they…"
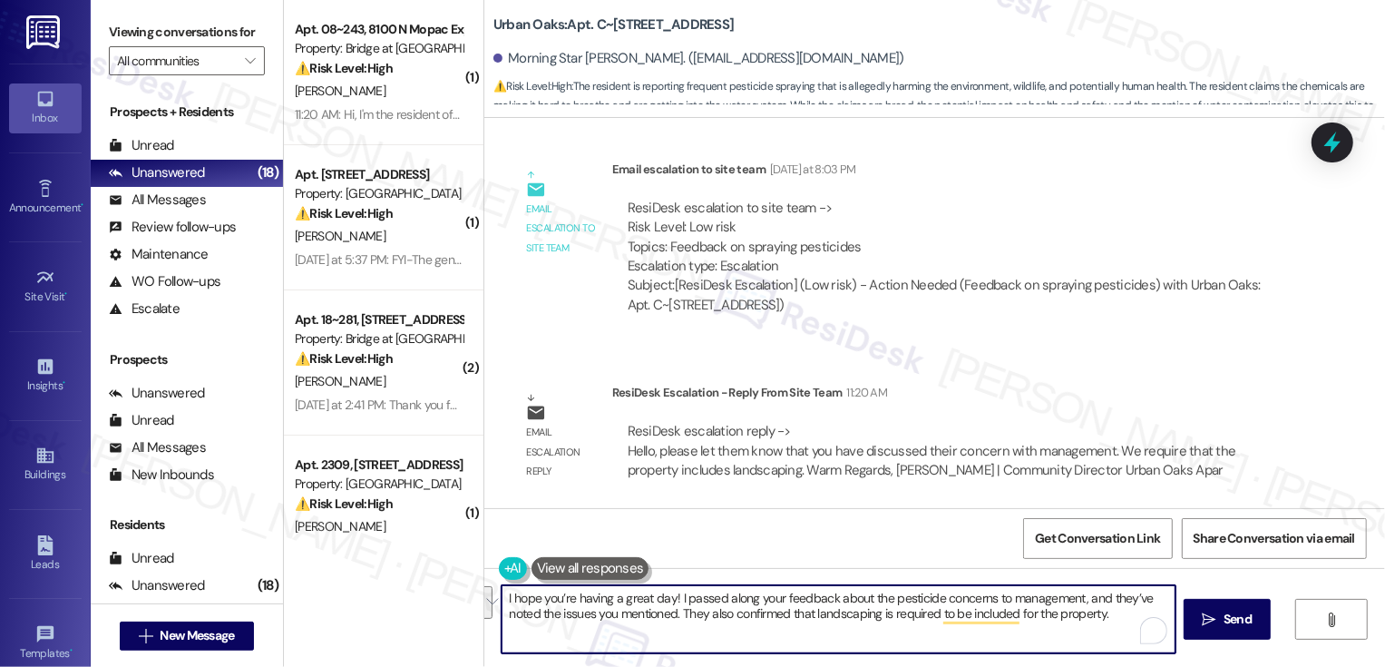
scroll to position [0, 0]
click at [655, 638] on textarea "I hope you’re having a great day! I passed along your feedback about the pestic…" at bounding box center [839, 619] width 674 height 68
click at [783, 635] on textarea "I hope you’re having a great day! I passed along your feedback about the pestic…" at bounding box center [839, 619] width 674 height 68
type textarea "I hope you’re having a great day! I passed along your feedback about the pestic…"
click at [1203, 617] on icon "" at bounding box center [1210, 619] width 14 height 15
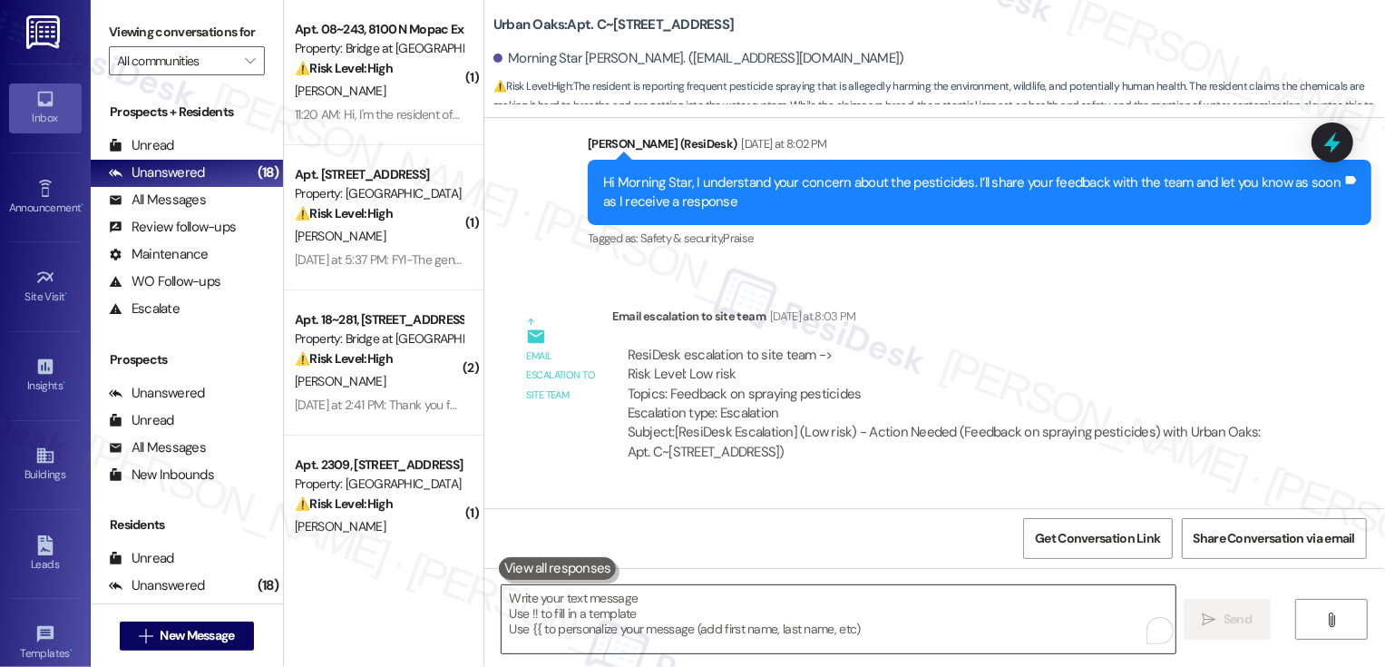
scroll to position [2098, 0]
